Goal: Information Seeking & Learning: Learn about a topic

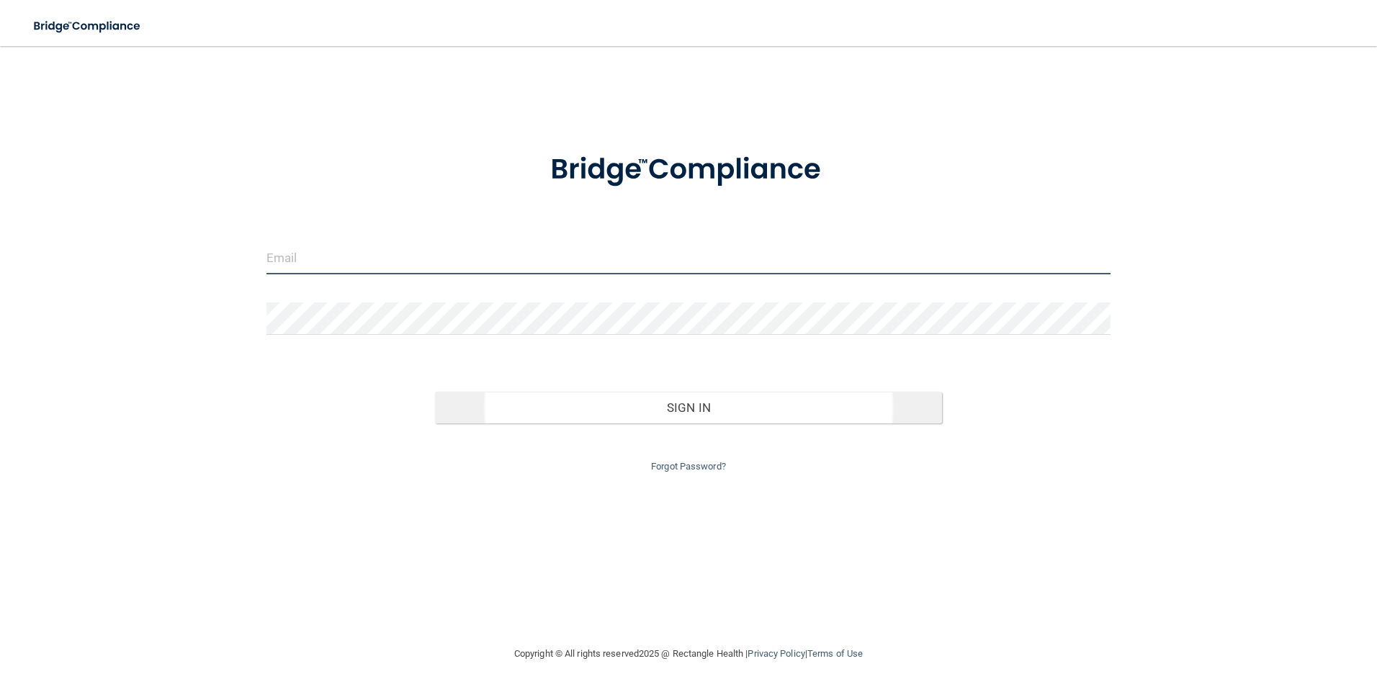
type input "[EMAIL_ADDRESS][DOMAIN_NAME]"
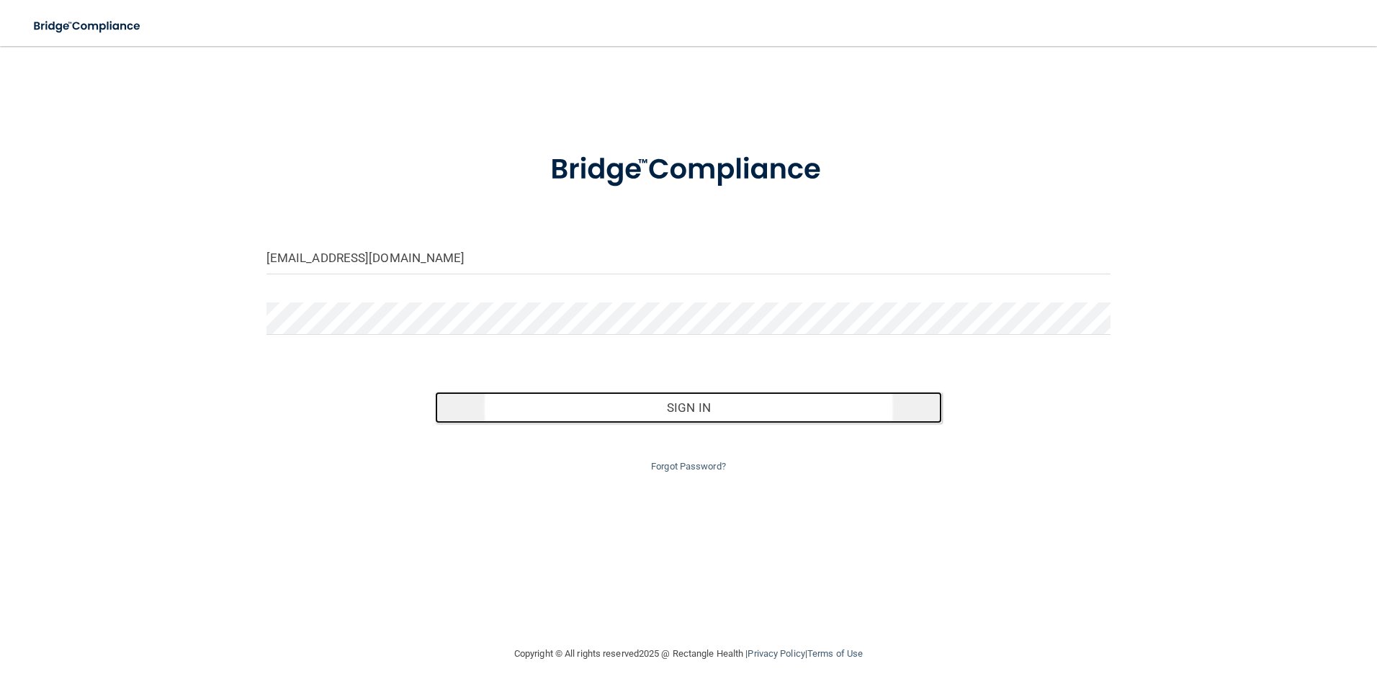
click at [663, 406] on button "Sign In" at bounding box center [688, 408] width 507 height 32
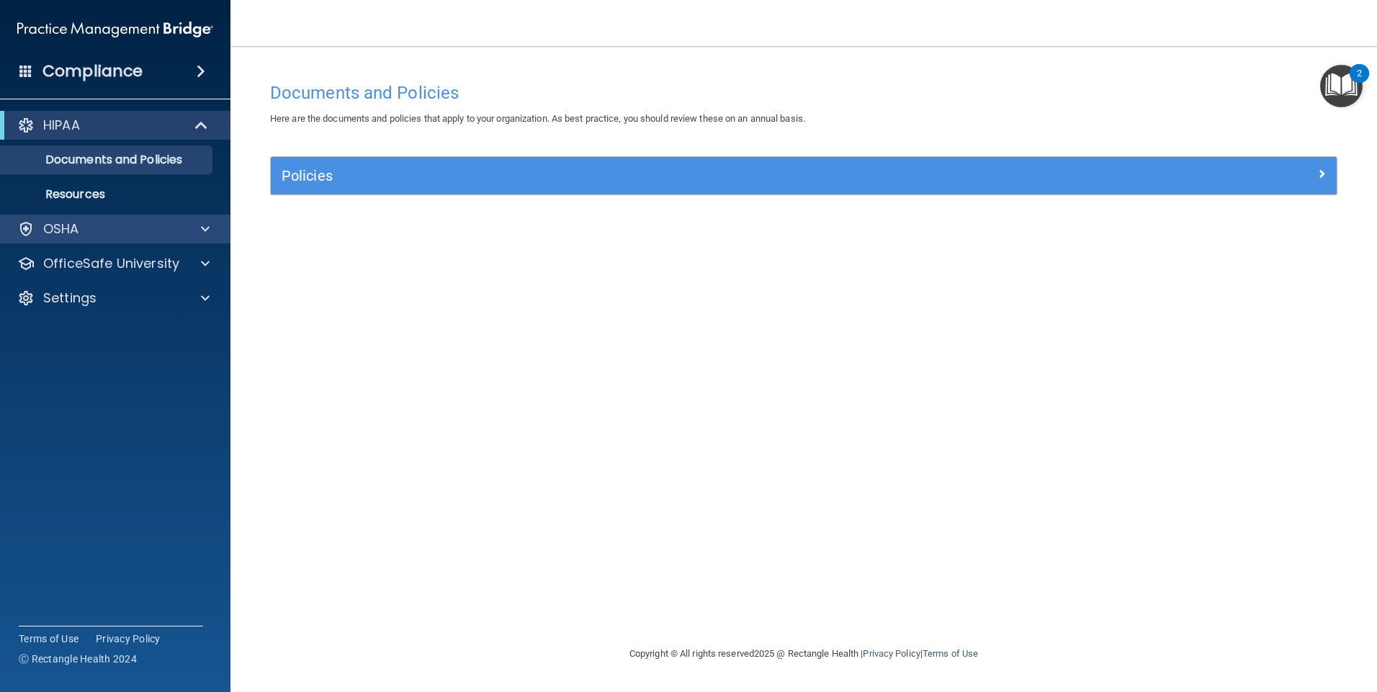
click at [130, 241] on div "OSHA" at bounding box center [115, 229] width 231 height 29
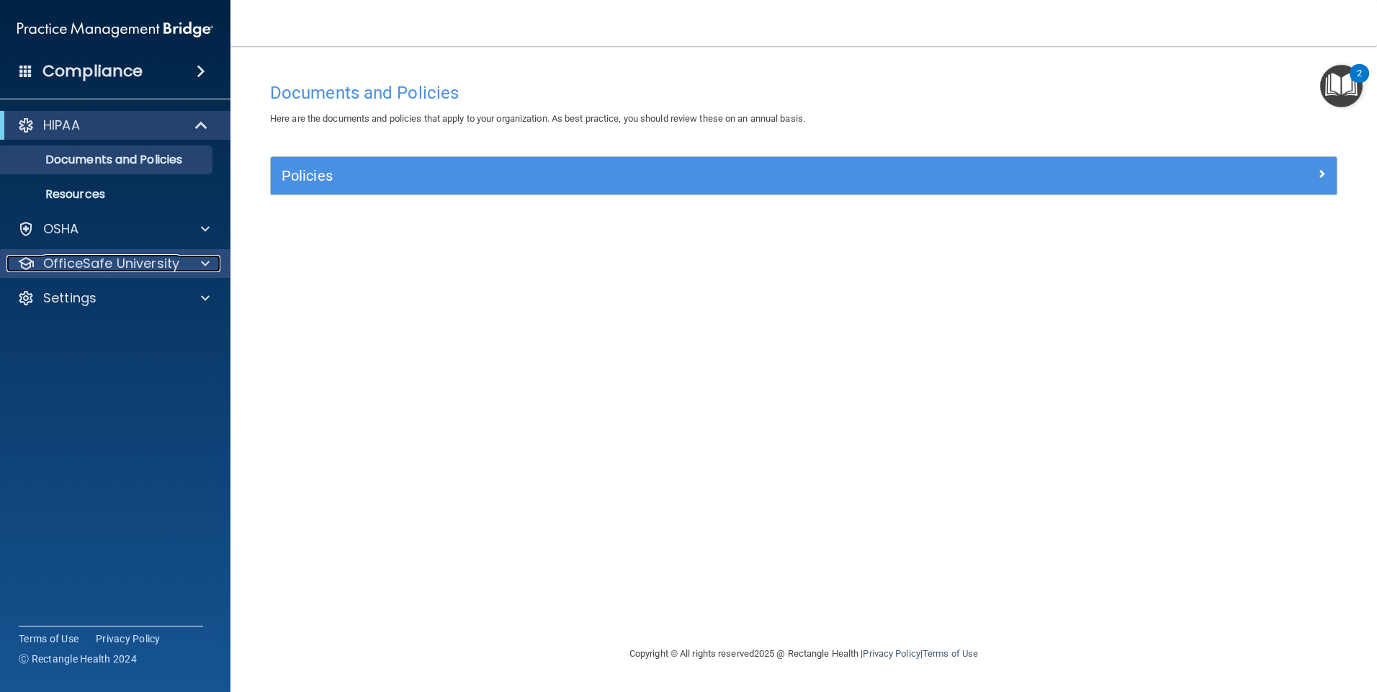
click at [122, 267] on p "OfficeSafe University" at bounding box center [111, 263] width 136 height 17
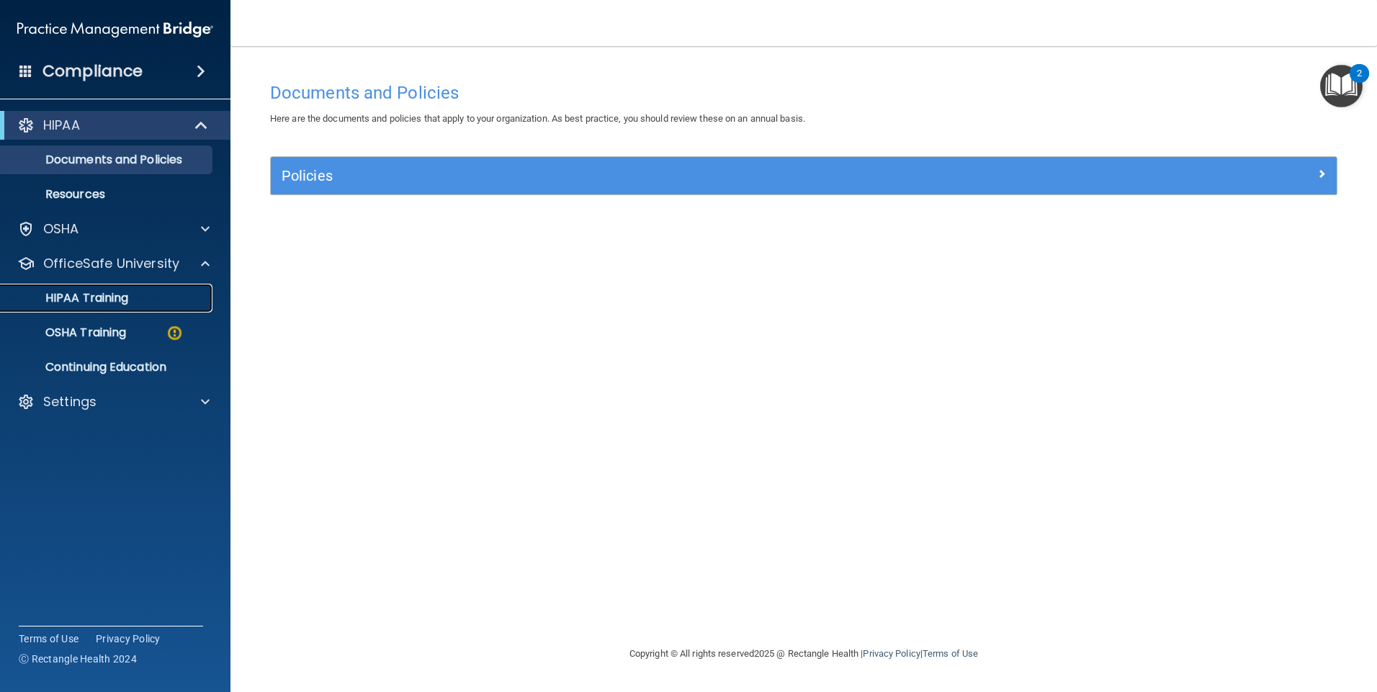
click at [118, 300] on p "HIPAA Training" at bounding box center [68, 298] width 119 height 14
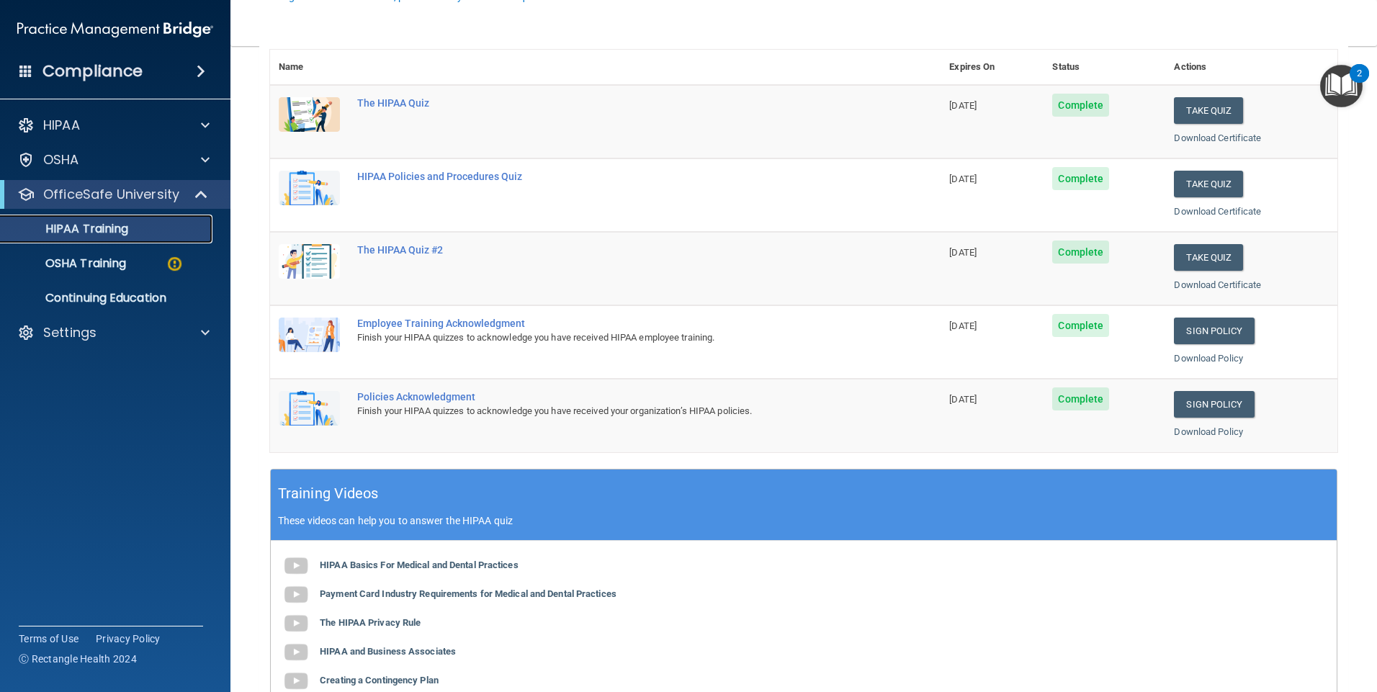
scroll to position [288, 0]
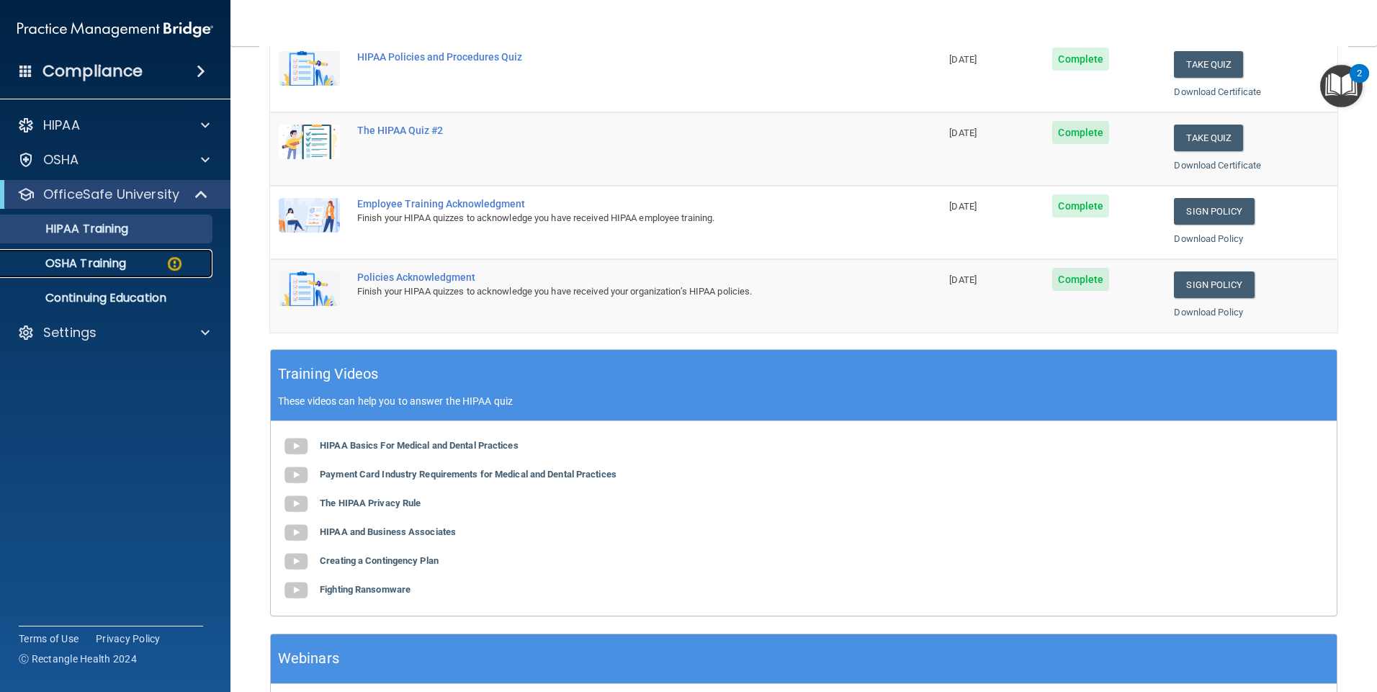
click at [107, 269] on p "OSHA Training" at bounding box center [67, 263] width 117 height 14
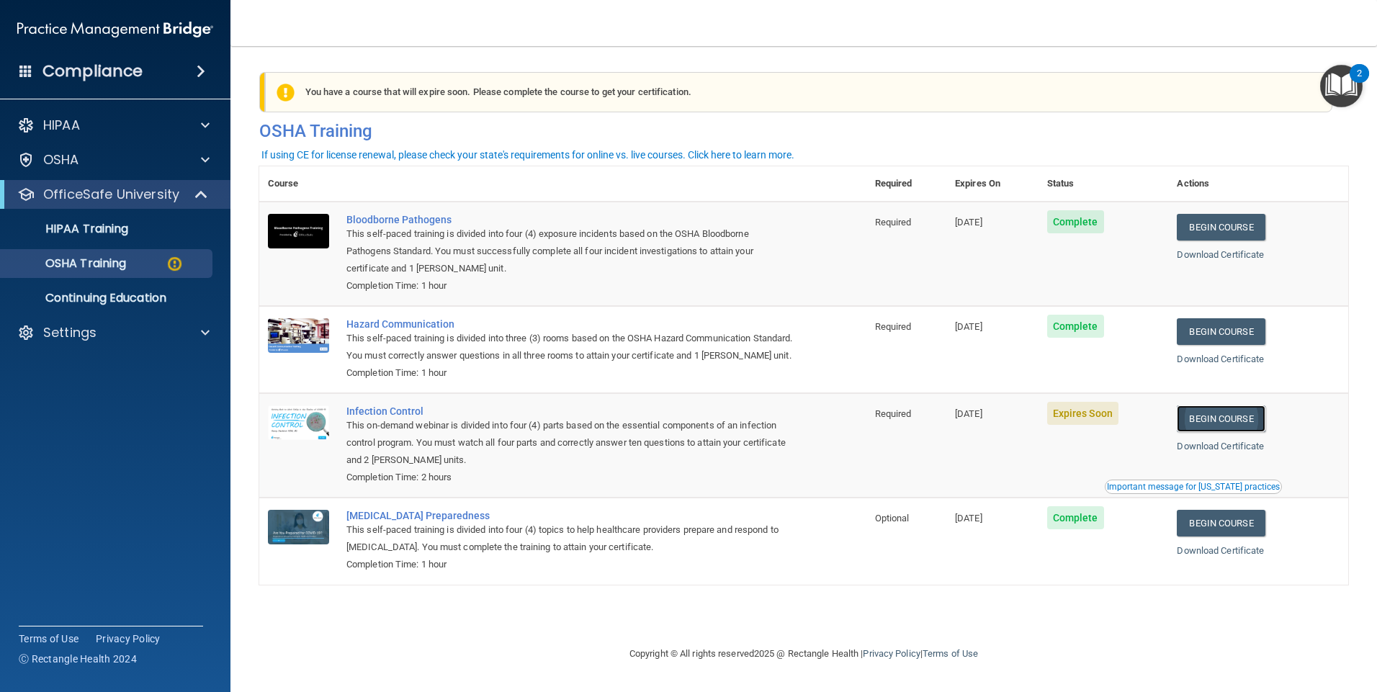
click at [1216, 432] on link "Begin Course" at bounding box center [1221, 418] width 88 height 27
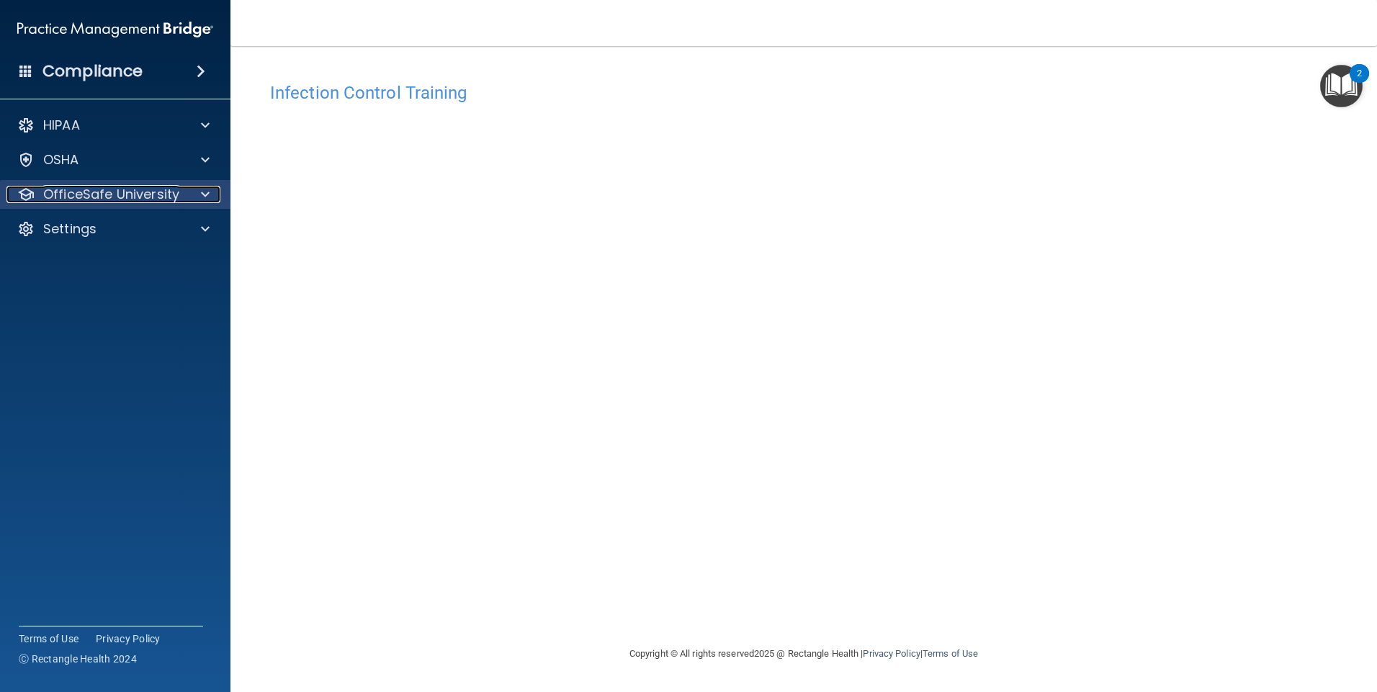
click at [153, 196] on p "OfficeSafe University" at bounding box center [111, 194] width 136 height 17
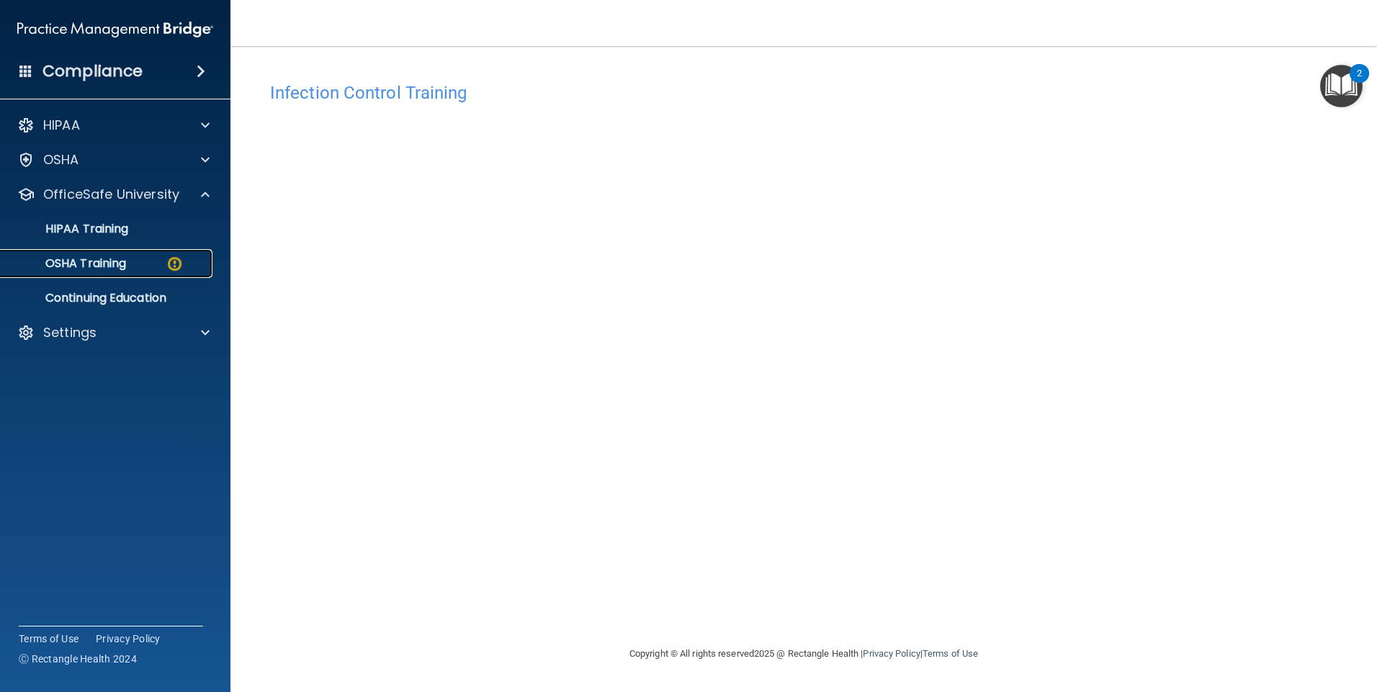
click at [155, 254] on link "OSHA Training" at bounding box center [99, 263] width 227 height 29
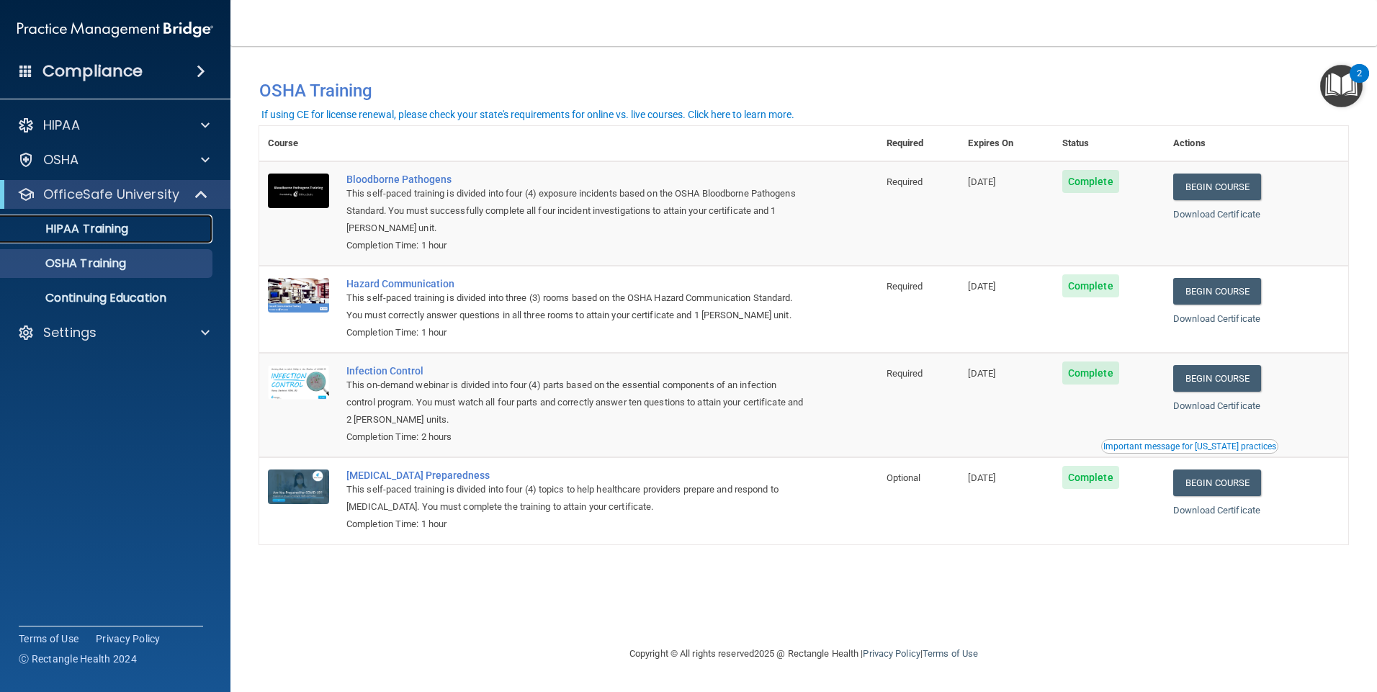
click at [69, 230] on p "HIPAA Training" at bounding box center [68, 229] width 119 height 14
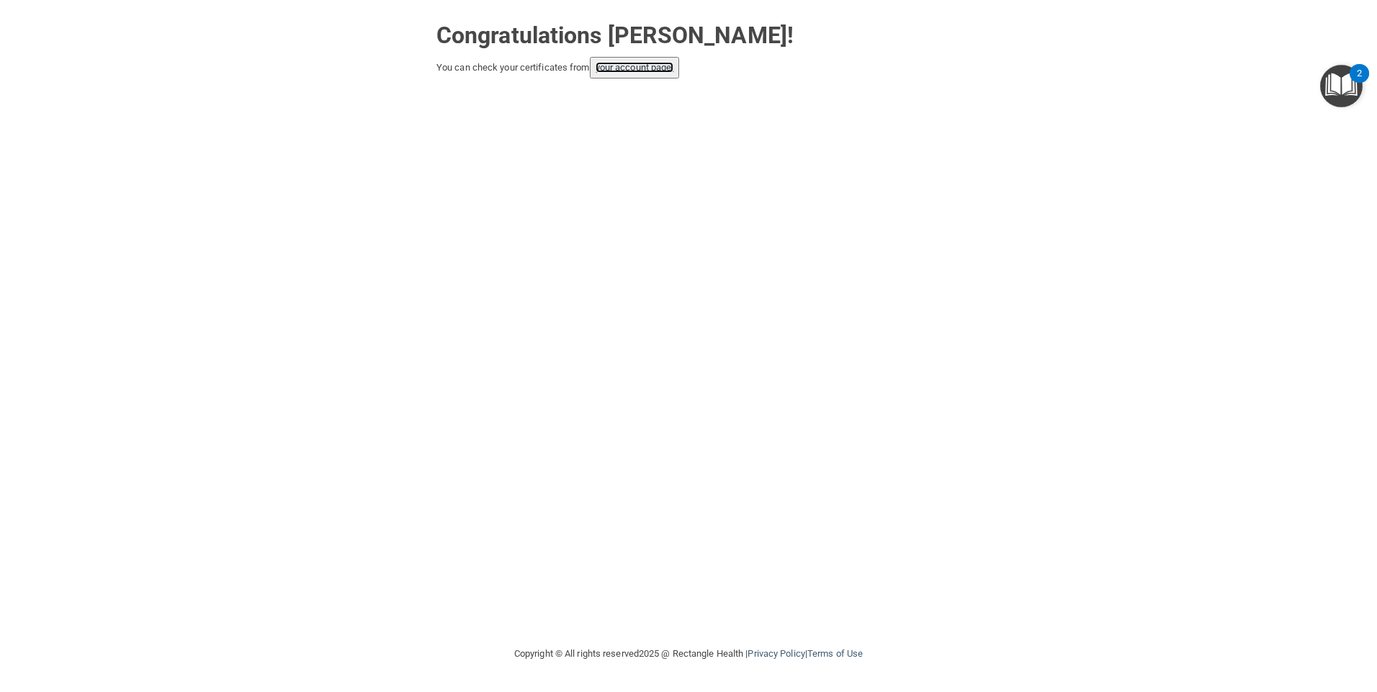
click at [642, 64] on link "your account page!" at bounding box center [635, 67] width 79 height 11
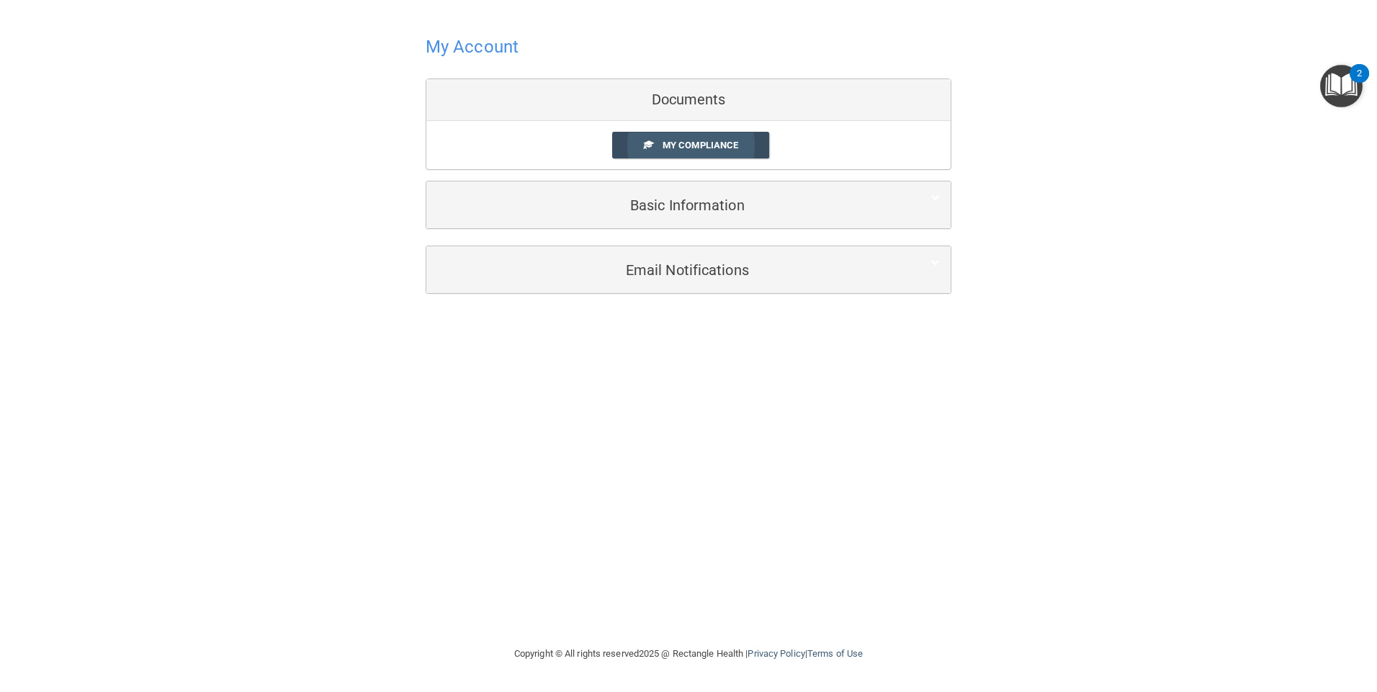
click at [717, 148] on span "My Compliance" at bounding box center [701, 145] width 76 height 11
